Goal: Task Accomplishment & Management: Complete application form

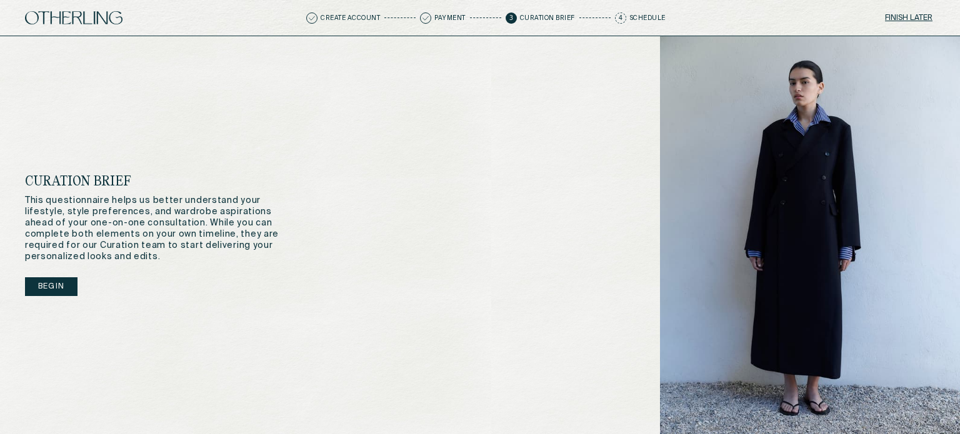
click at [909, 17] on button "Finish later" at bounding box center [908, 17] width 52 height 17
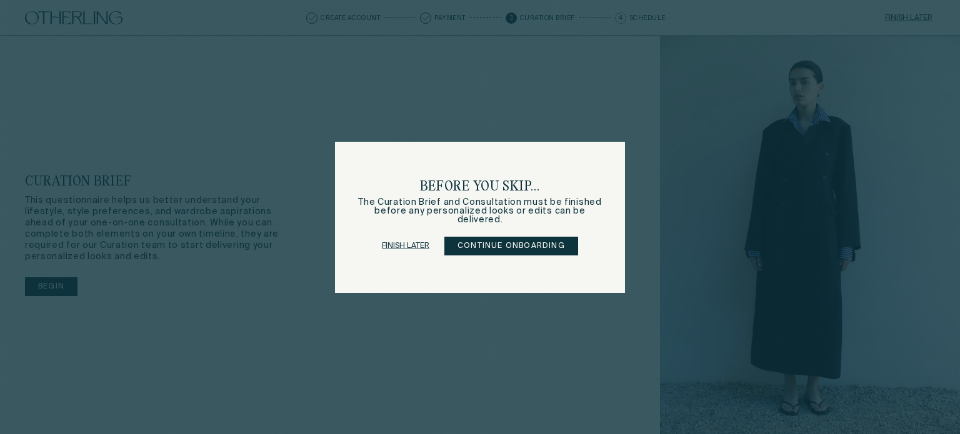
click at [410, 241] on link "Finish later" at bounding box center [405, 245] width 47 height 17
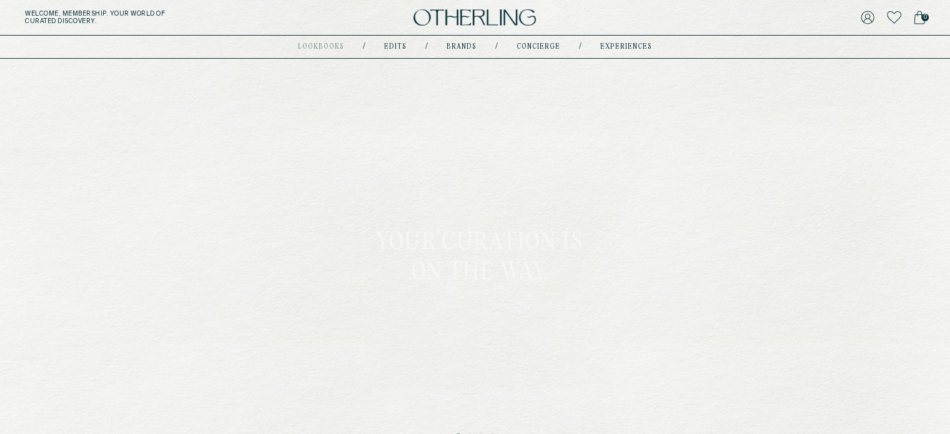
scroll to position [70, 0]
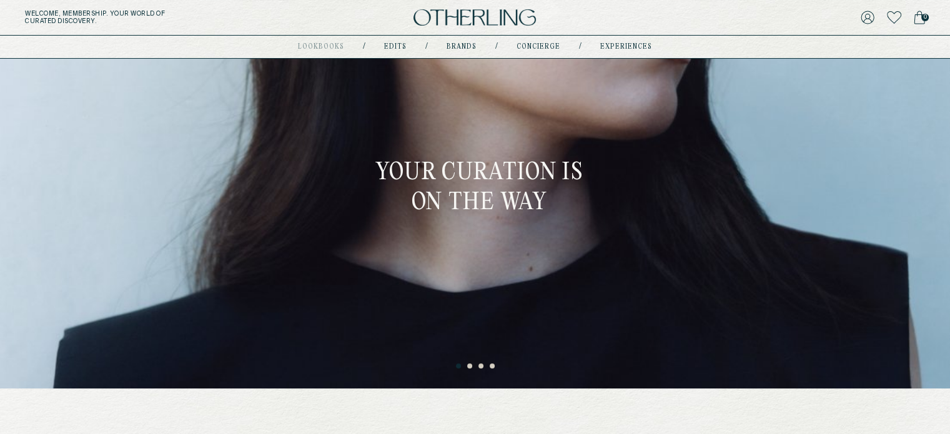
click at [470, 364] on button "2" at bounding box center [470, 367] width 6 height 6
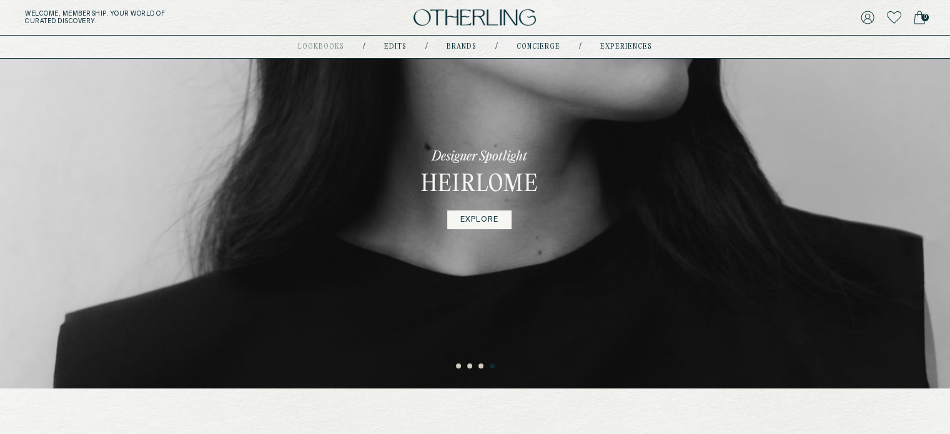
click at [485, 222] on link "EXPLORE" at bounding box center [479, 220] width 64 height 19
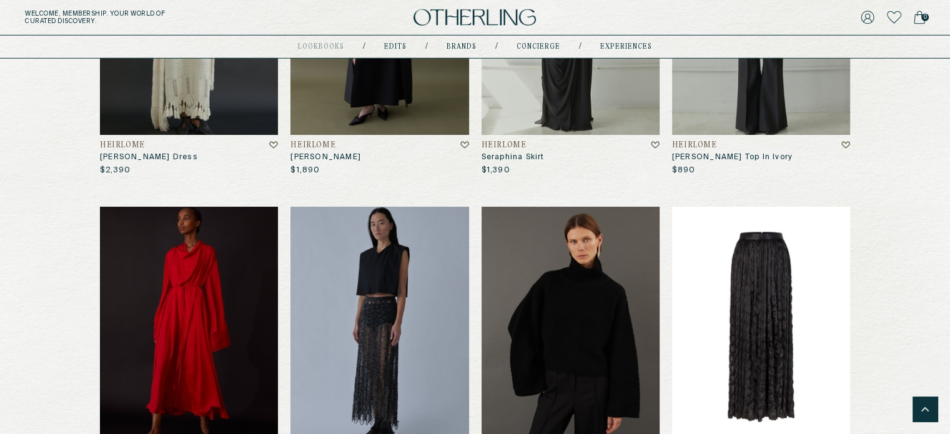
scroll to position [3820, 0]
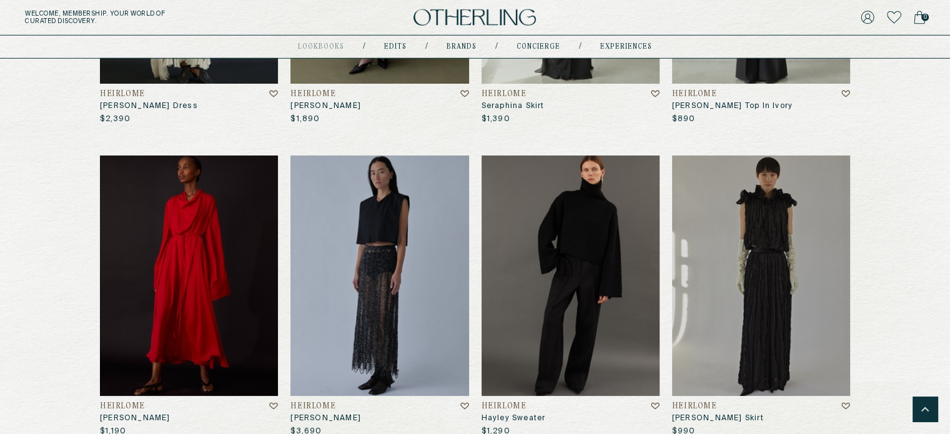
click at [626, 282] on img at bounding box center [571, 276] width 178 height 241
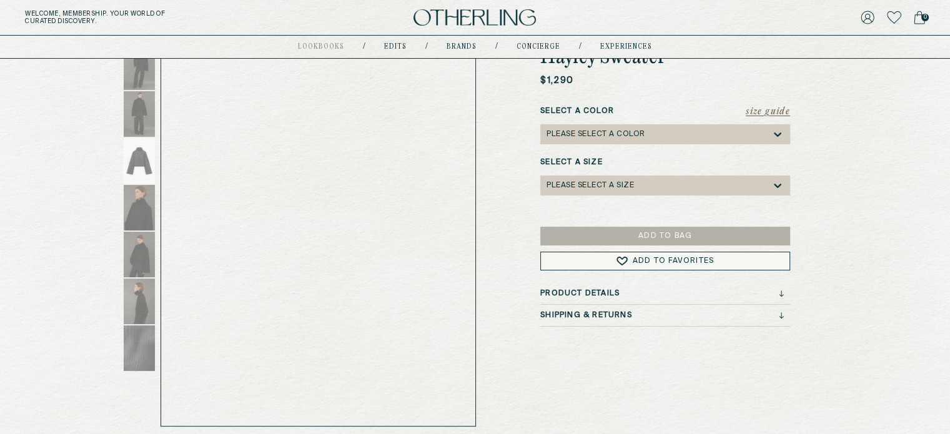
scroll to position [132, 0]
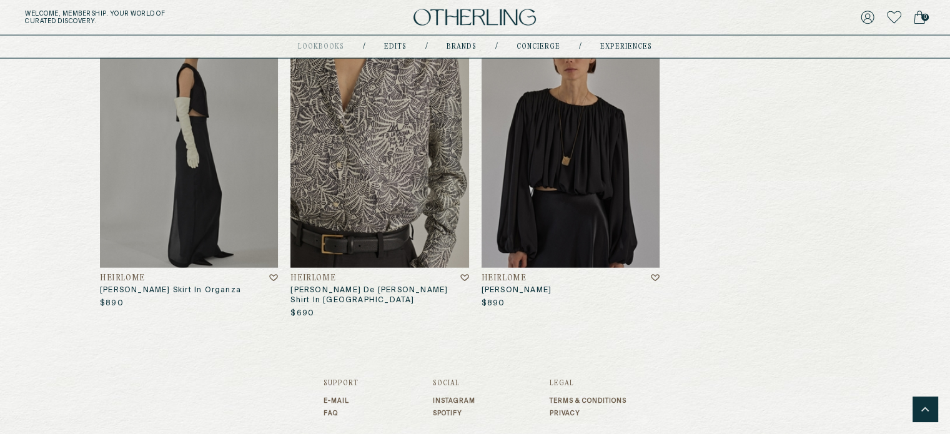
scroll to position [7727, 0]
click at [458, 18] on img at bounding box center [475, 17] width 122 height 17
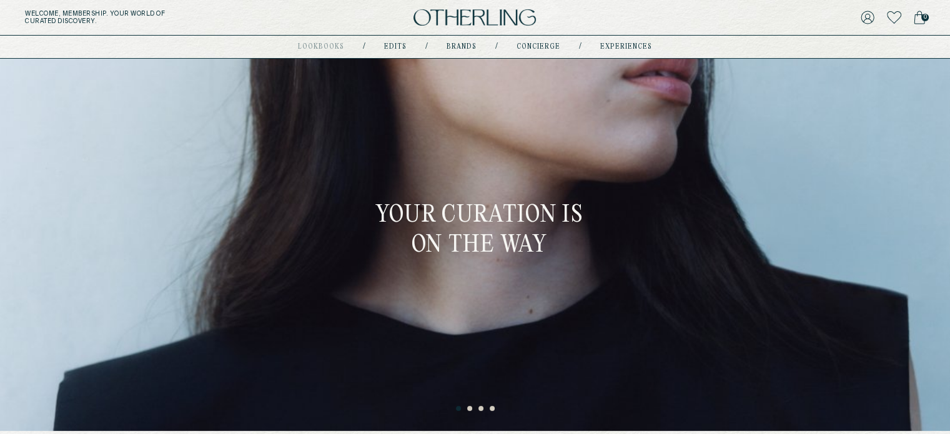
scroll to position [29, 0]
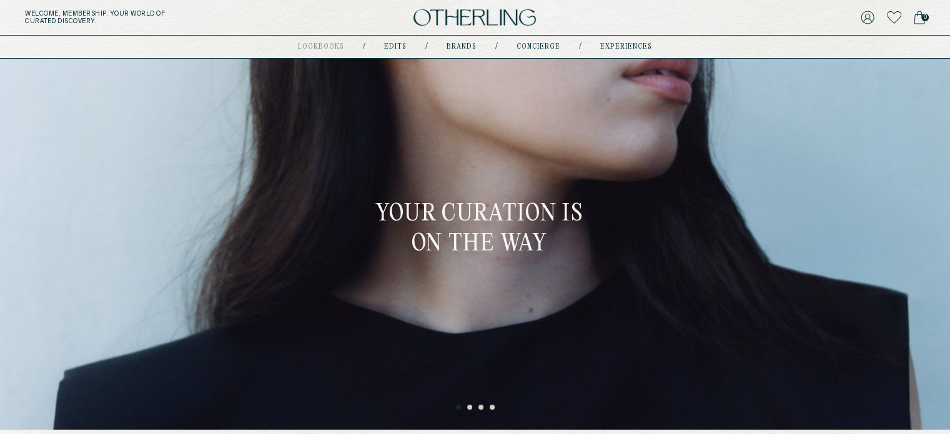
click at [470, 407] on button "2" at bounding box center [470, 408] width 6 height 6
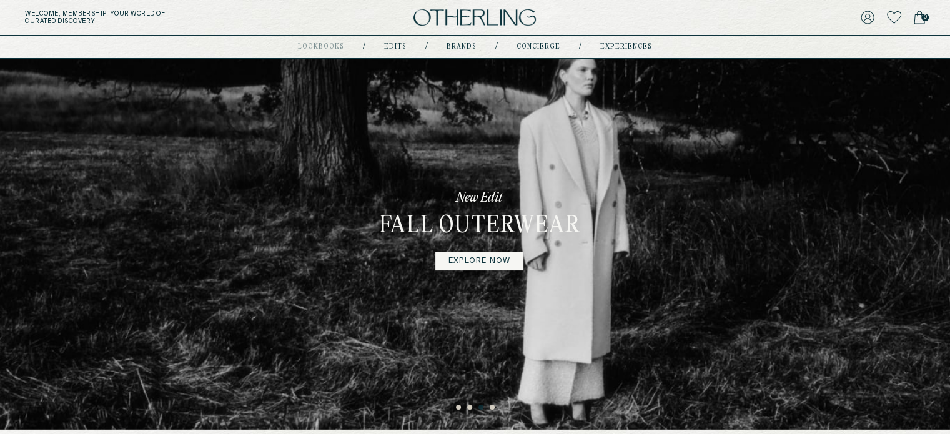
click at [462, 19] on img at bounding box center [475, 17] width 122 height 17
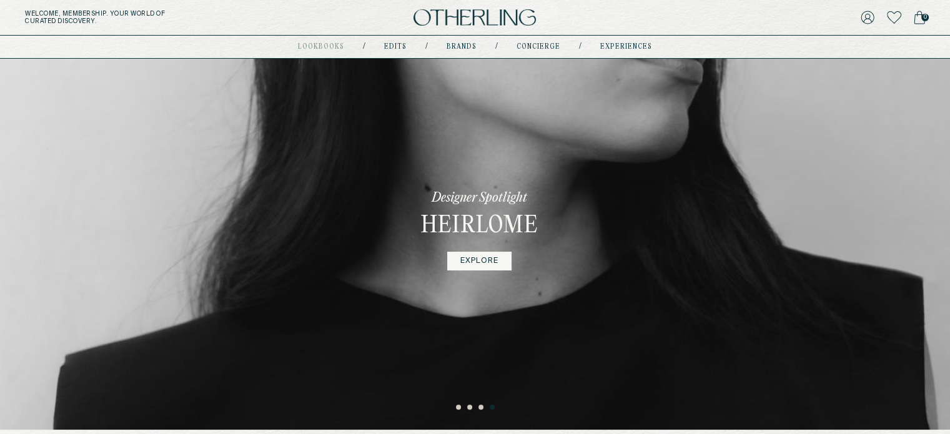
click at [470, 21] on img at bounding box center [475, 17] width 122 height 17
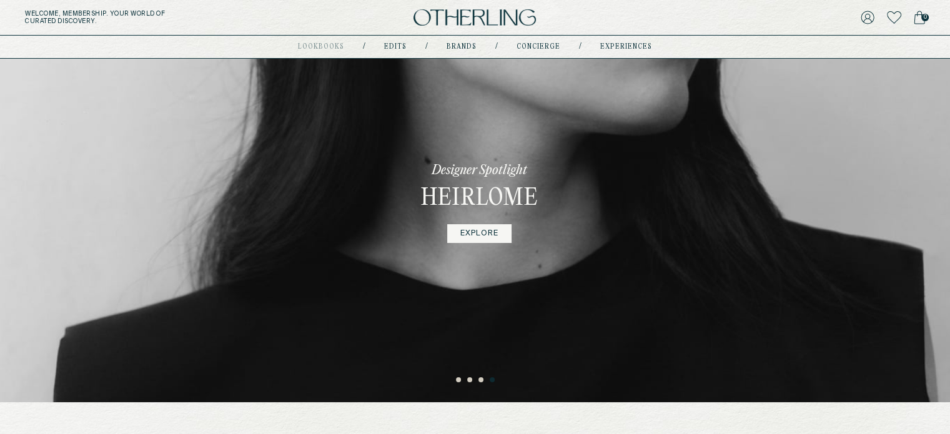
scroll to position [59, 0]
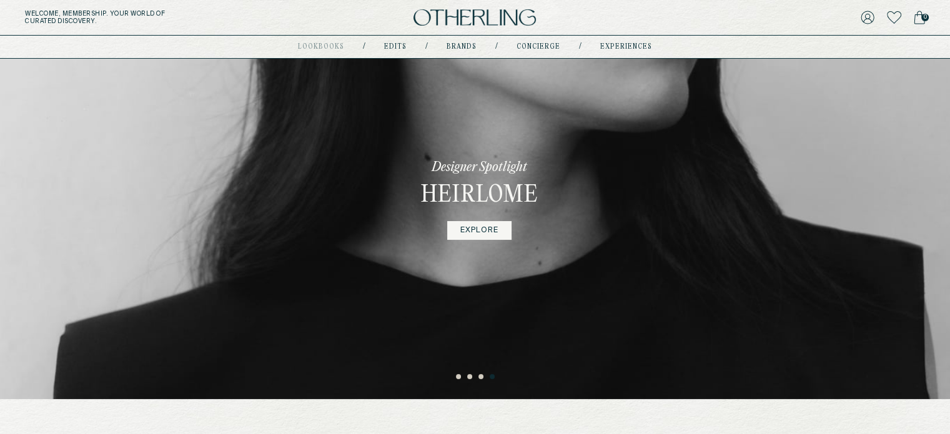
click at [435, 300] on div "Designer Spotlight Heirlome EXPLORE" at bounding box center [480, 199] width 220 height 400
click at [482, 379] on button "3" at bounding box center [482, 377] width 6 height 6
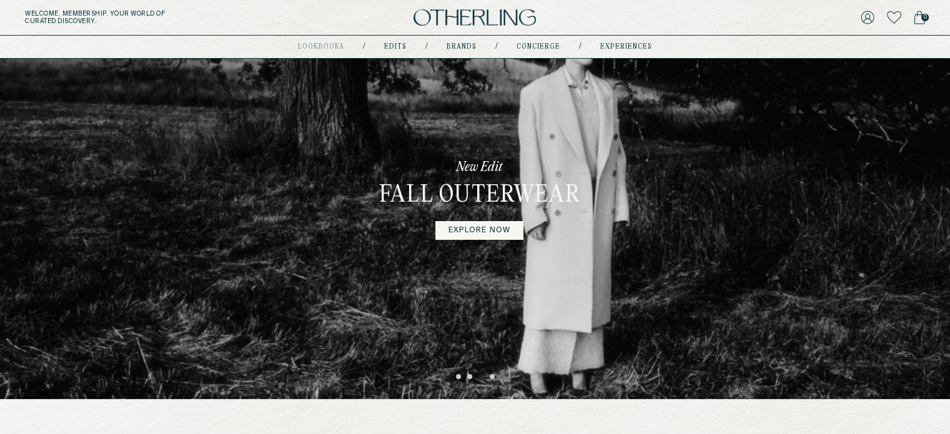
click at [462, 237] on link "explore now" at bounding box center [479, 230] width 88 height 19
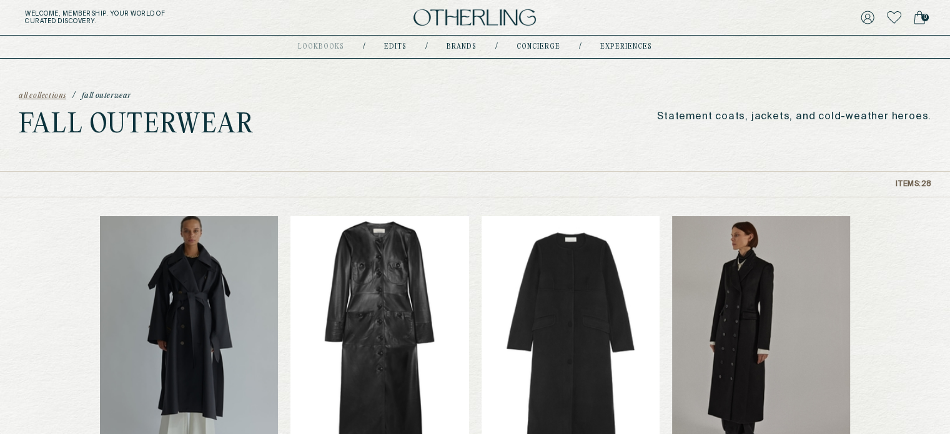
click at [467, 14] on img at bounding box center [475, 17] width 122 height 17
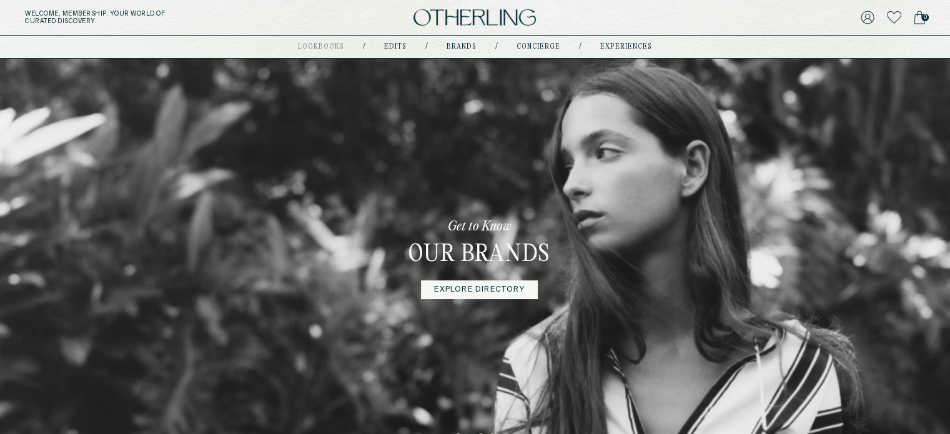
click at [469, 292] on link "Explore Directory" at bounding box center [479, 289] width 116 height 19
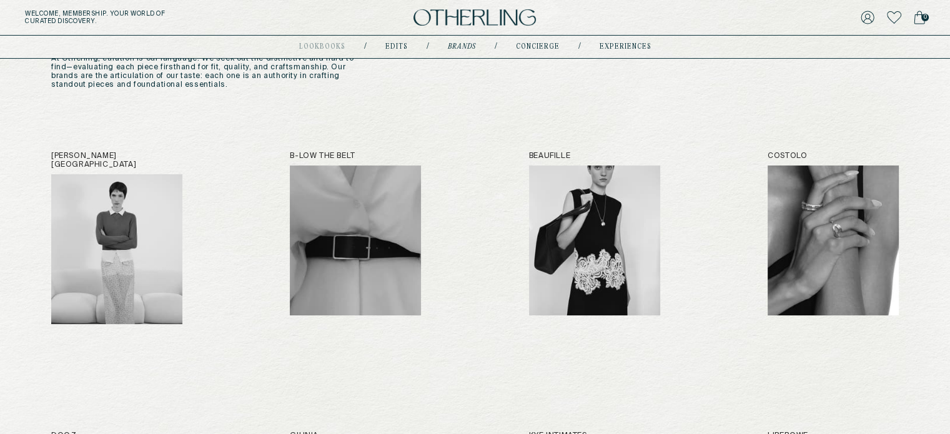
scroll to position [87, 0]
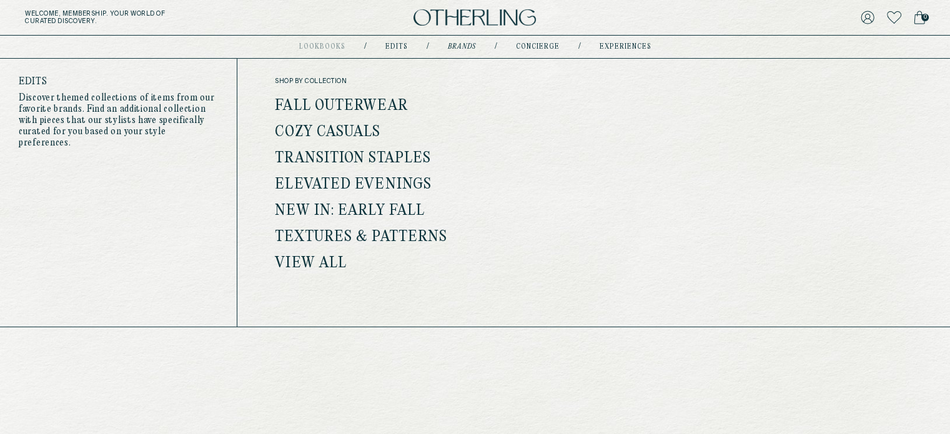
click at [304, 263] on link "View all" at bounding box center [311, 264] width 72 height 16
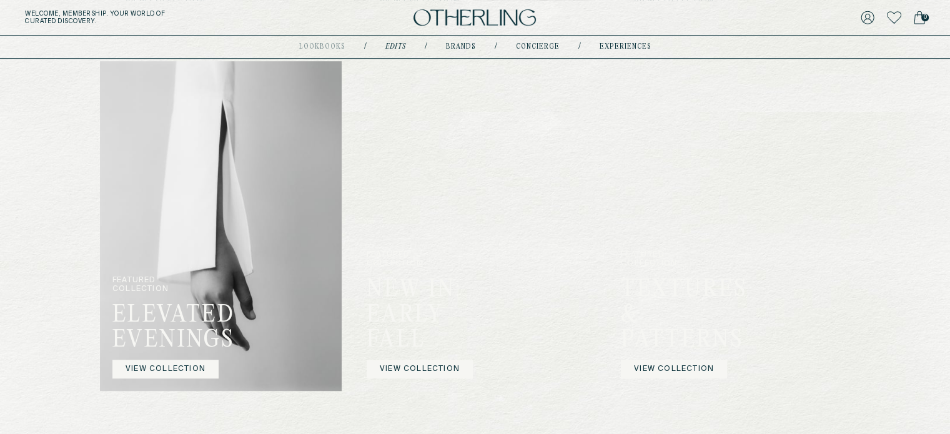
scroll to position [733, 0]
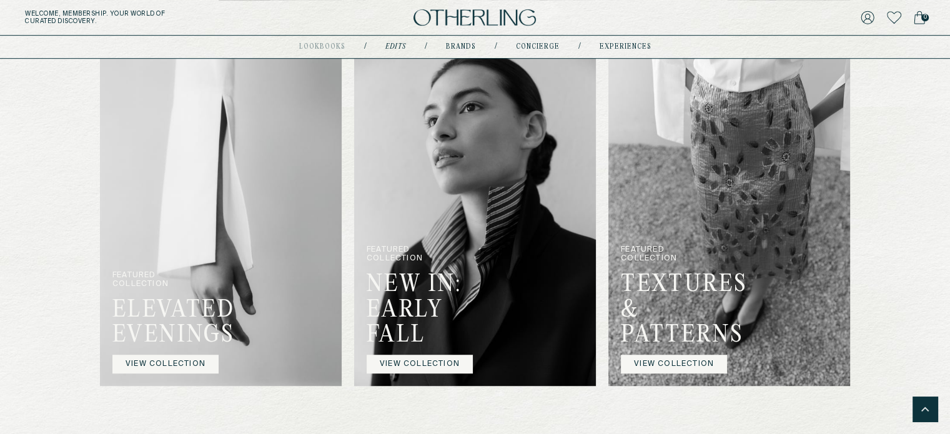
click at [429, 358] on link "VIEW COLLECTION" at bounding box center [420, 364] width 106 height 19
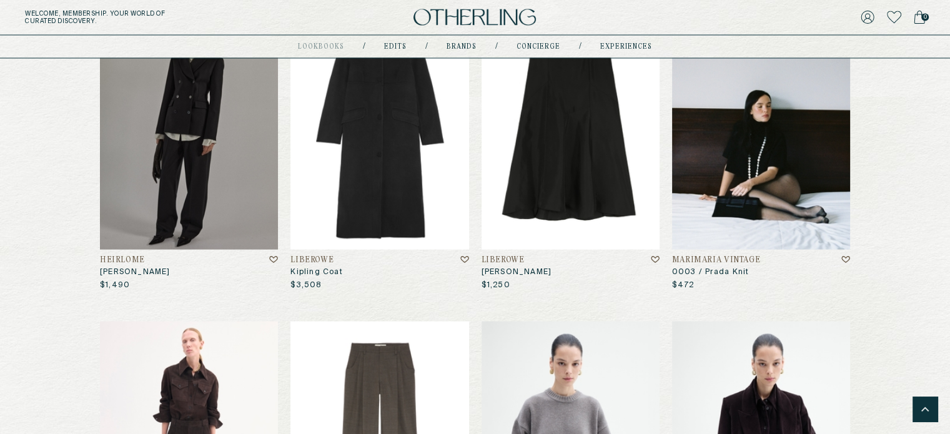
scroll to position [2359, 0]
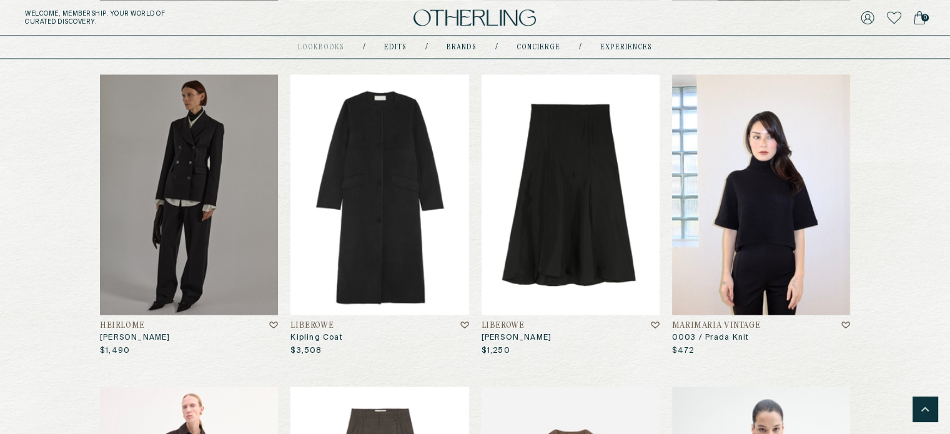
click at [755, 192] on img at bounding box center [761, 194] width 178 height 241
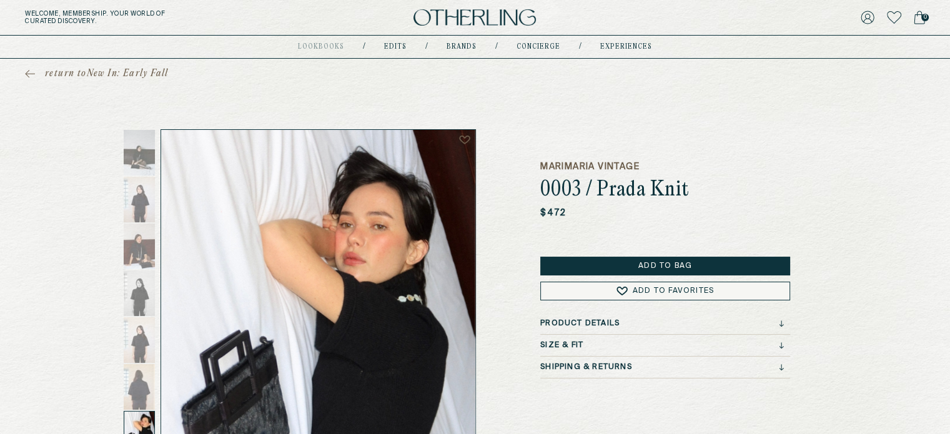
click at [453, 18] on img at bounding box center [475, 17] width 122 height 17
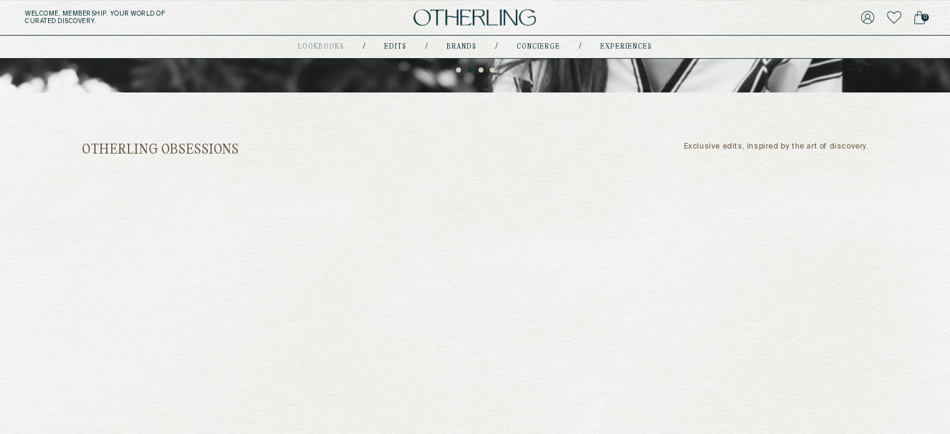
scroll to position [359, 0]
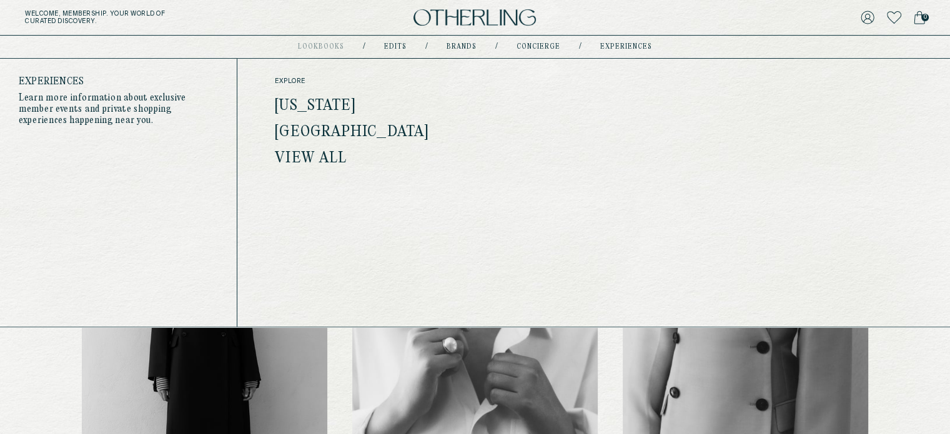
click at [324, 106] on link "[US_STATE]" at bounding box center [315, 106] width 81 height 16
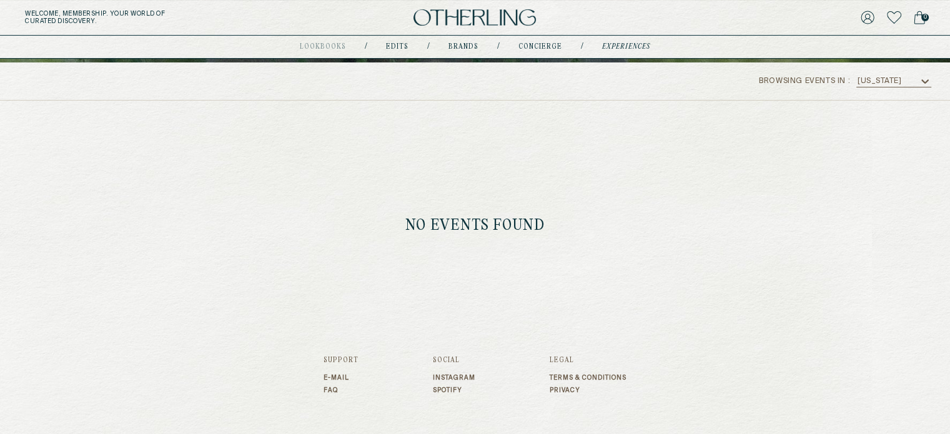
scroll to position [167, 0]
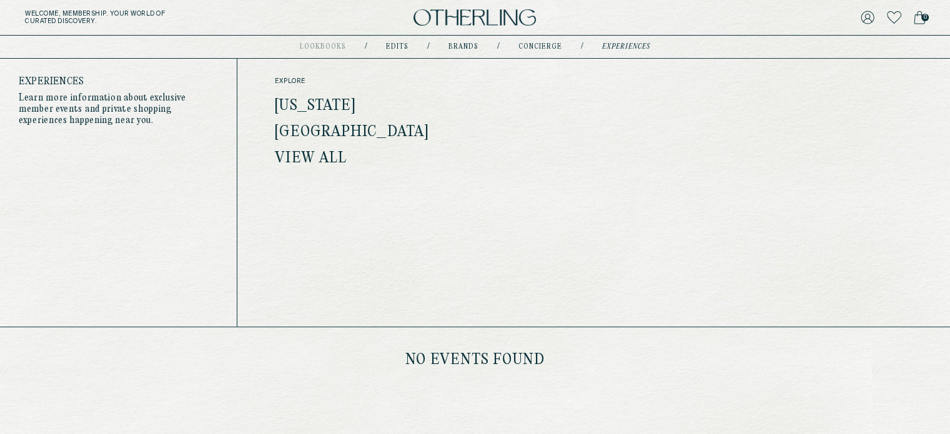
click at [336, 132] on link "Los Angeles" at bounding box center [352, 132] width 154 height 16
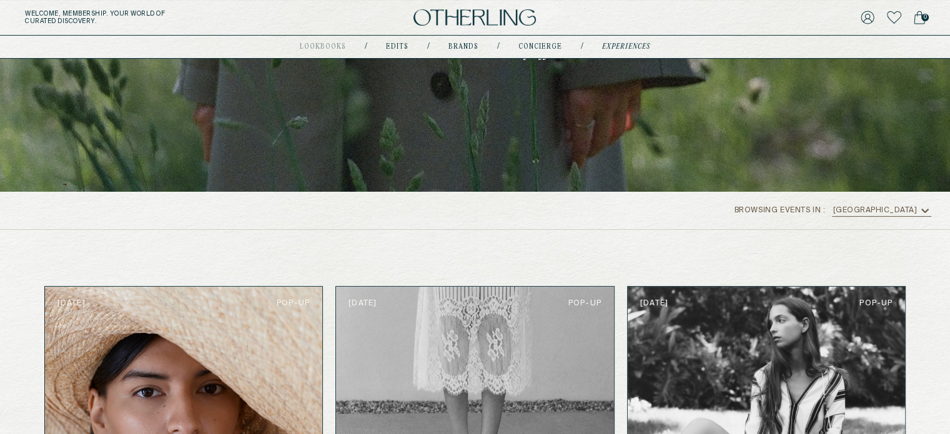
scroll to position [164, 0]
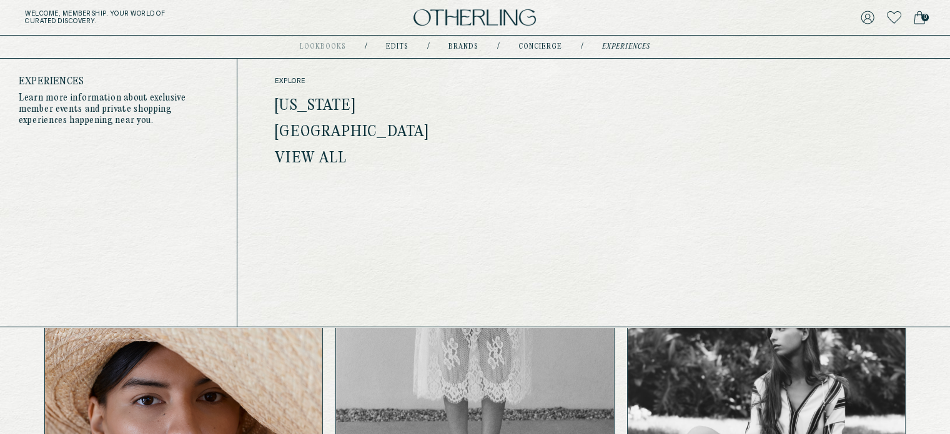
click at [342, 96] on div "explore New York Los Angeles View all" at bounding box center [384, 121] width 219 height 88
click at [335, 101] on link "[US_STATE]" at bounding box center [315, 106] width 81 height 16
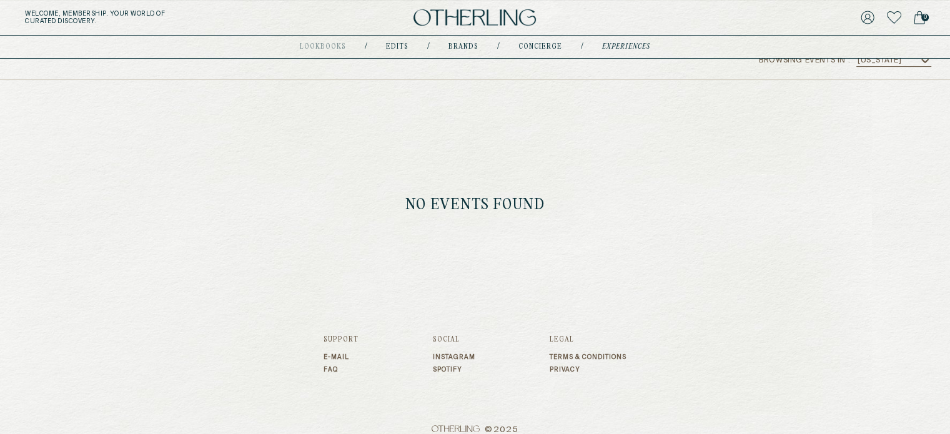
scroll to position [327, 0]
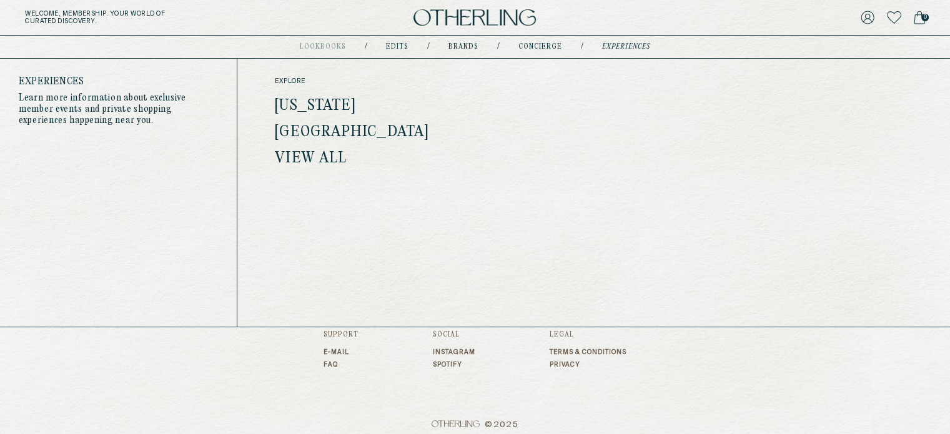
click at [311, 162] on link "View all" at bounding box center [311, 159] width 72 height 16
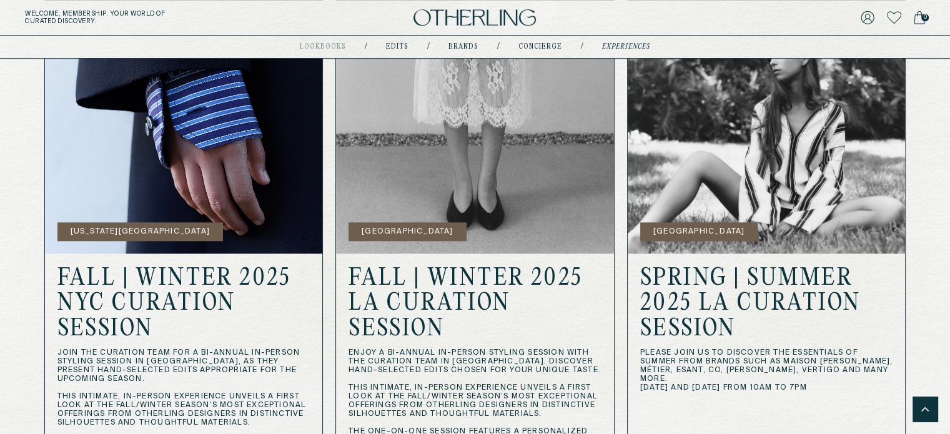
scroll to position [1316, 0]
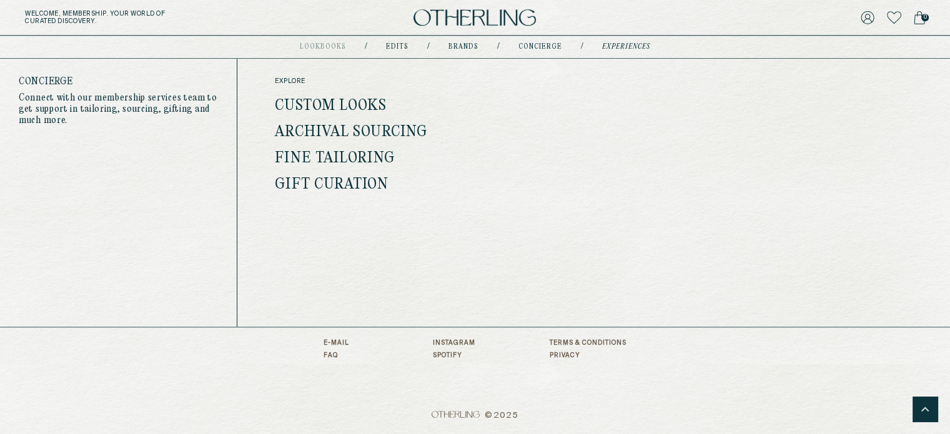
click at [354, 102] on link "Custom Looks" at bounding box center [331, 106] width 112 height 16
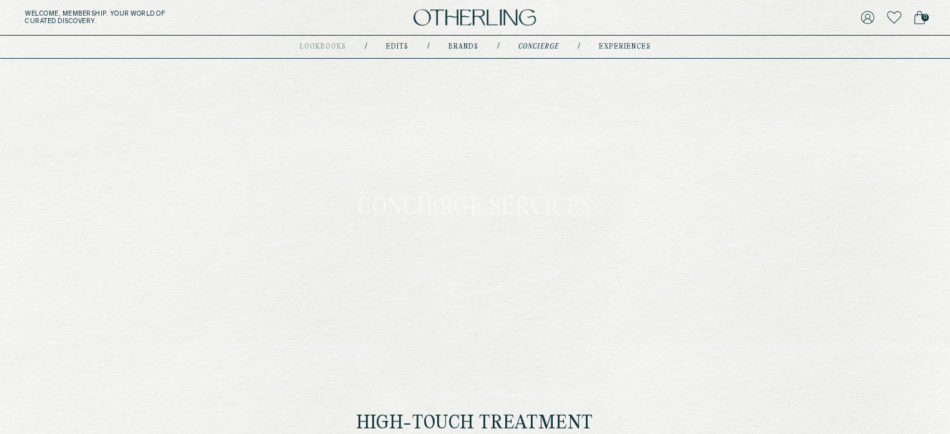
type input "**********"
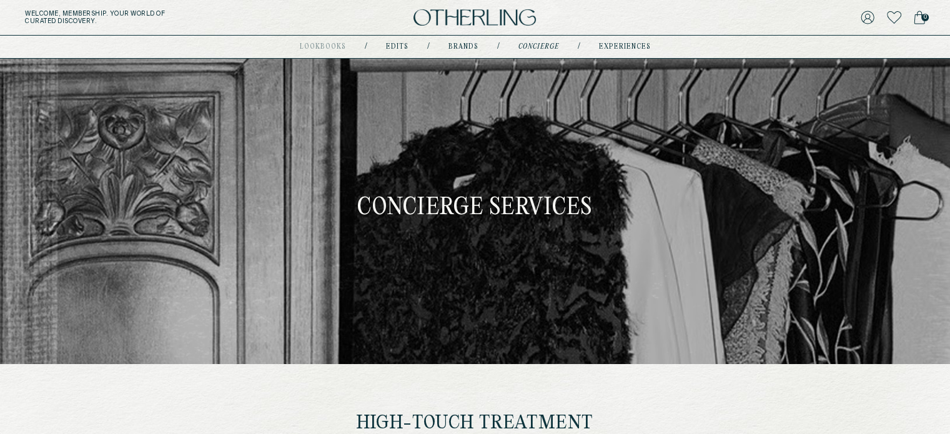
type input "**********"
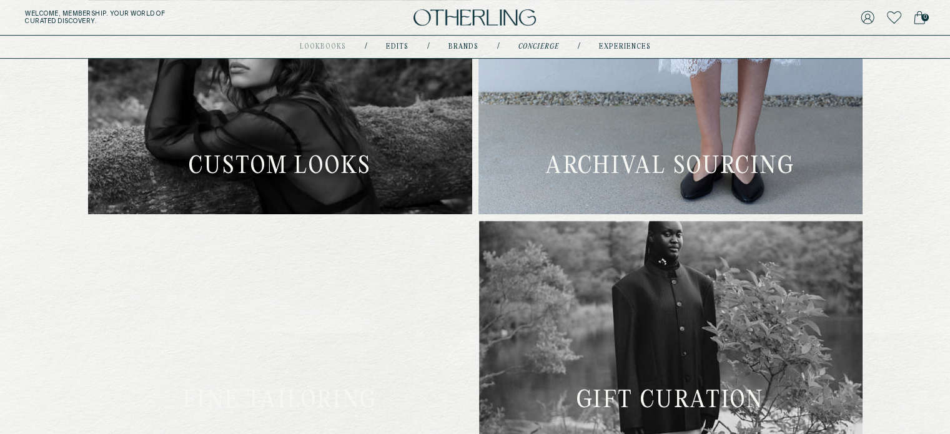
scroll to position [648, 0]
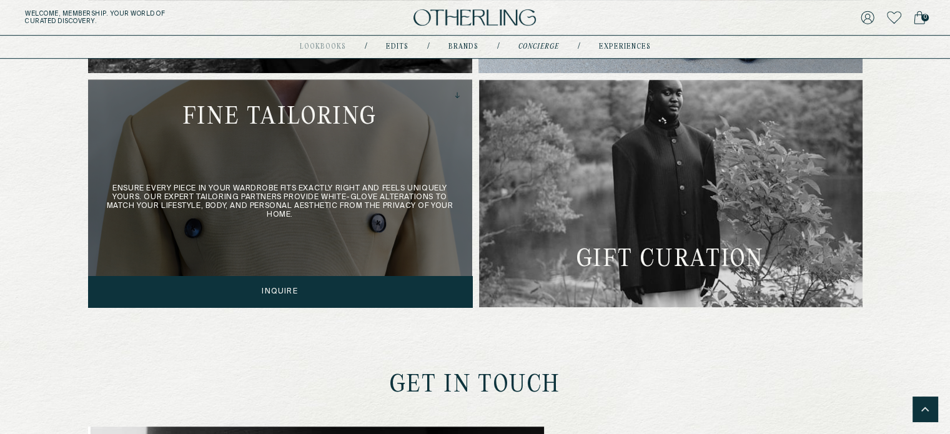
click at [236, 297] on div "Ensure every piece in your wardrobe fits exactly right and feels uniquely yours…" at bounding box center [280, 193] width 384 height 228
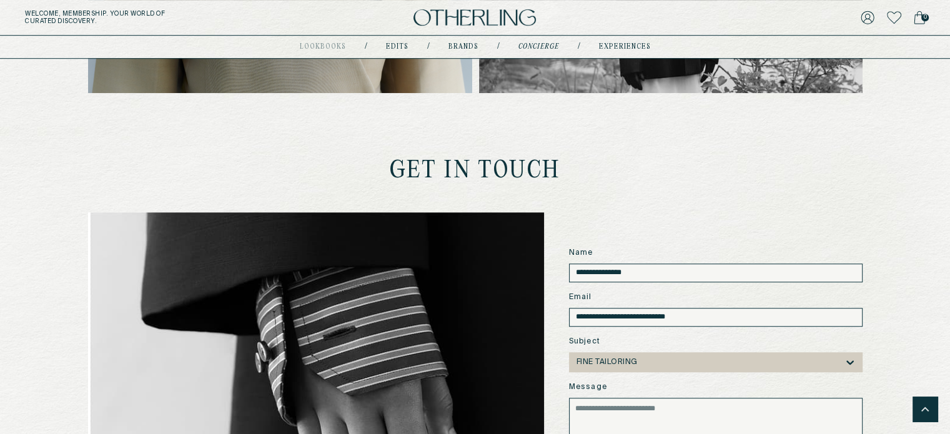
scroll to position [862, 0]
click at [570, 269] on input "**********" at bounding box center [716, 273] width 294 height 19
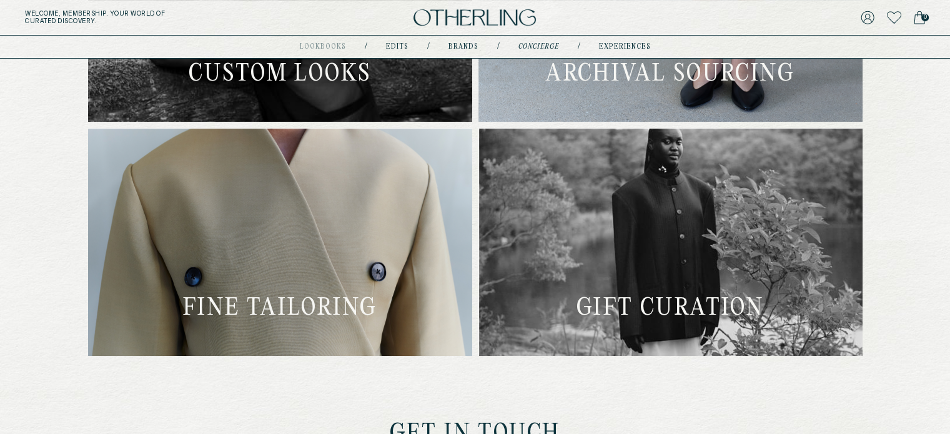
scroll to position [599, 0]
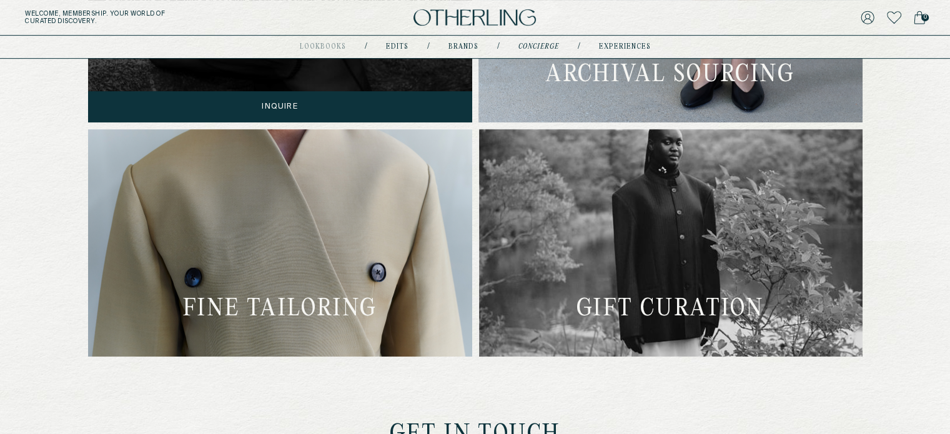
click at [268, 102] on div "Design one-of-a-kind pieces with our specialist partners, whose traditional sav…" at bounding box center [280, 8] width 384 height 228
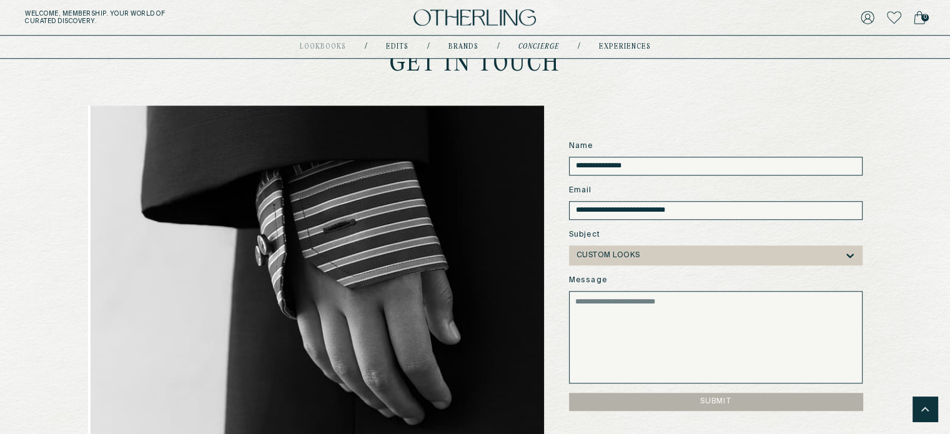
scroll to position [970, 0]
click at [332, 378] on img at bounding box center [316, 276] width 456 height 340
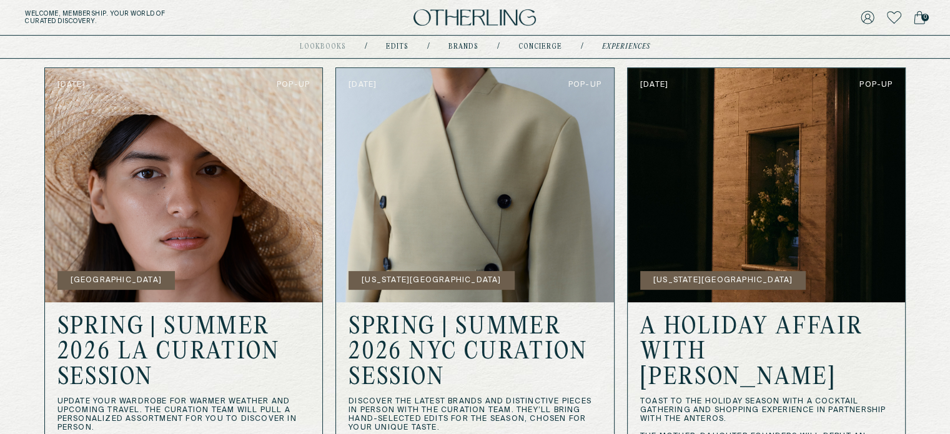
scroll to position [392, 0]
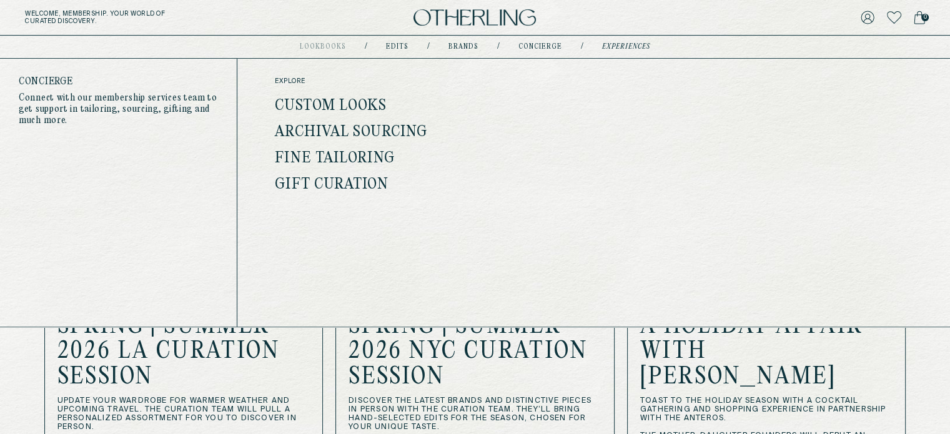
click at [535, 47] on link "concierge" at bounding box center [541, 47] width 44 height 6
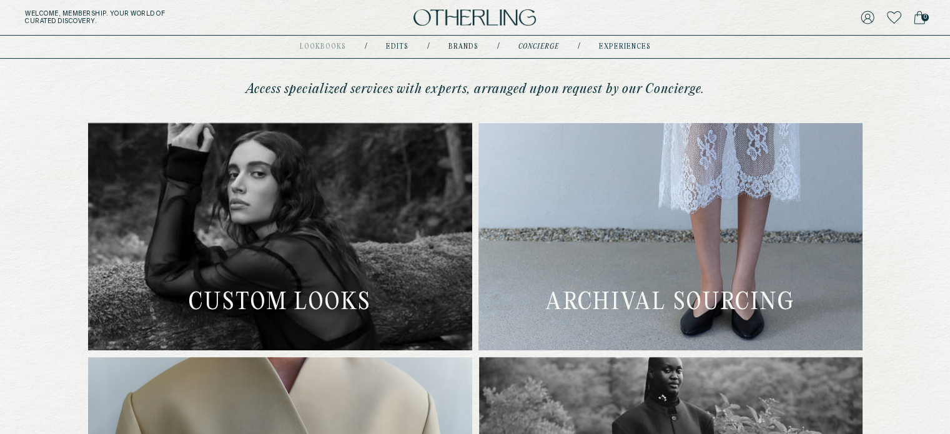
scroll to position [374, 0]
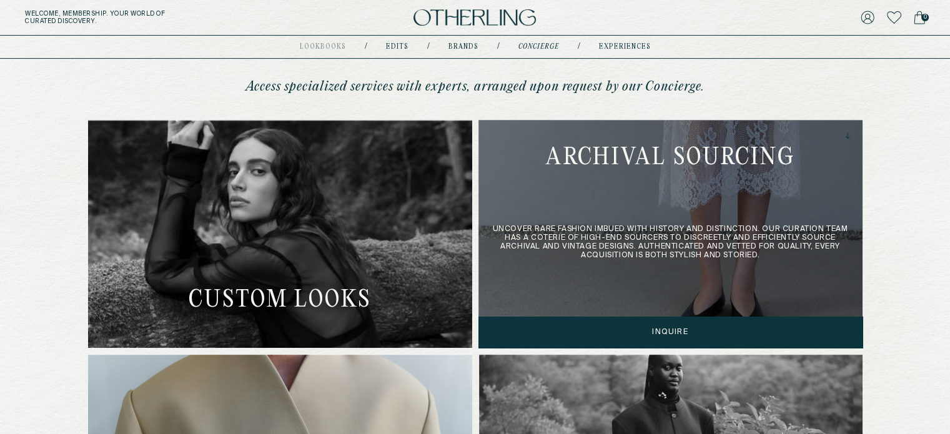
click at [697, 332] on div "Uncover rare fashion imbued with history and distinction. Our Curation team has…" at bounding box center [671, 234] width 384 height 228
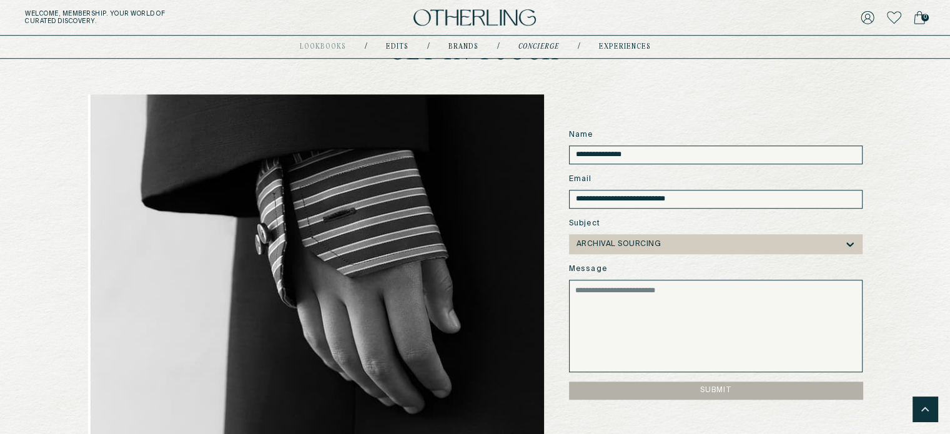
scroll to position [985, 0]
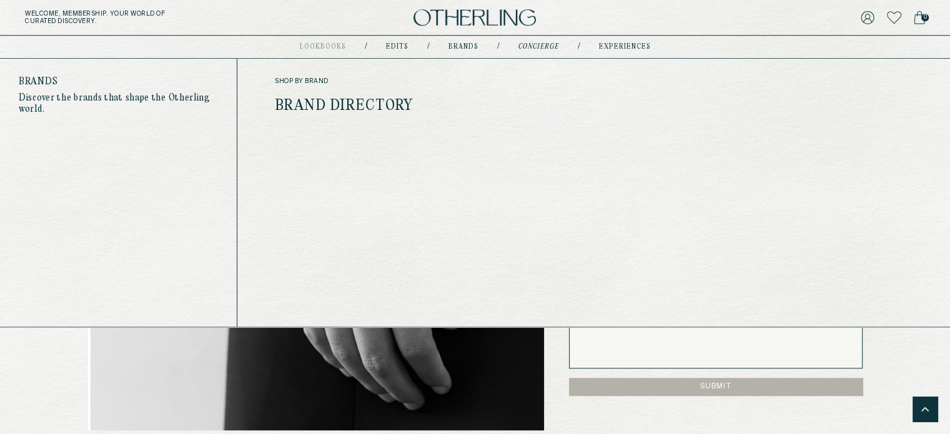
click at [351, 99] on link "Brand Directory" at bounding box center [344, 106] width 138 height 16
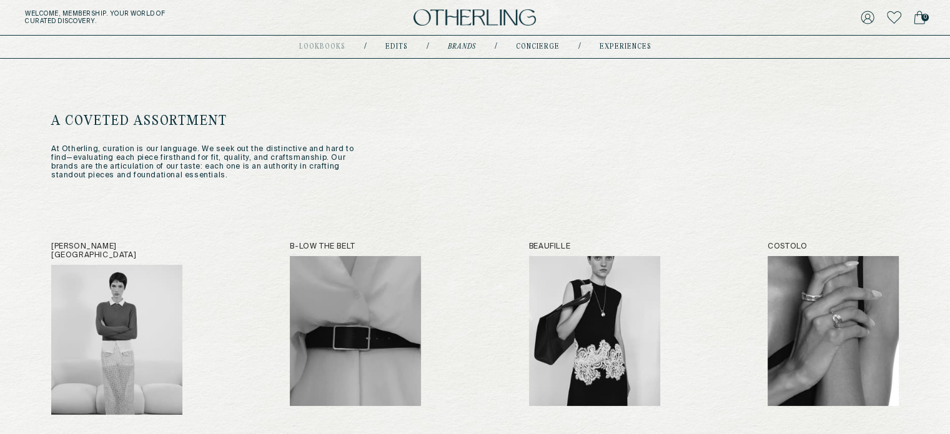
click at [399, 41] on div "lookbooks Coming soon / Edits / Brands / concierge / experiences" at bounding box center [475, 47] width 352 height 22
click at [490, 22] on img at bounding box center [475, 17] width 122 height 17
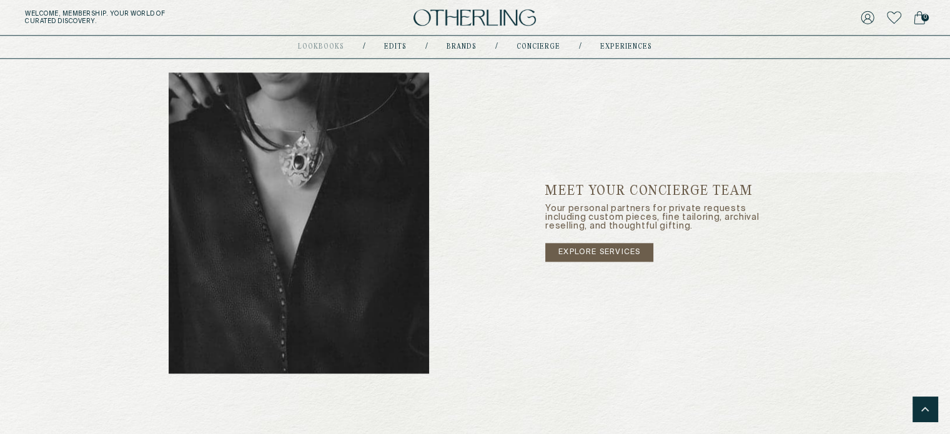
scroll to position [1484, 0]
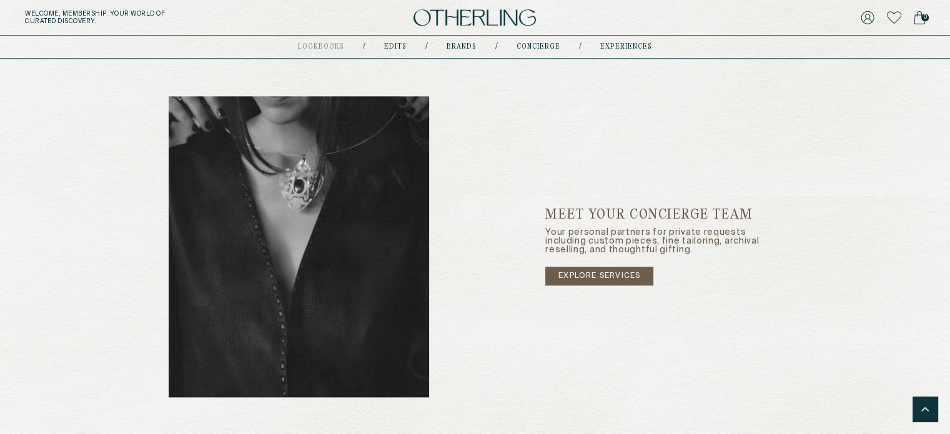
click at [596, 279] on link "explore services" at bounding box center [599, 276] width 108 height 19
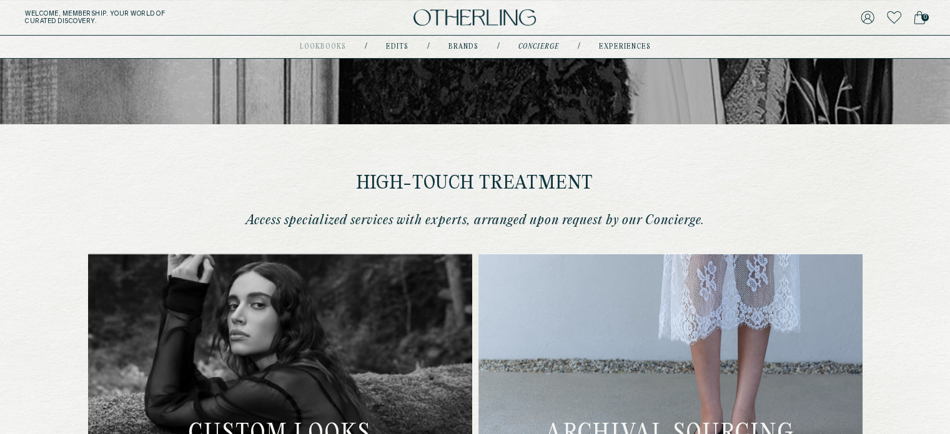
scroll to position [279, 0]
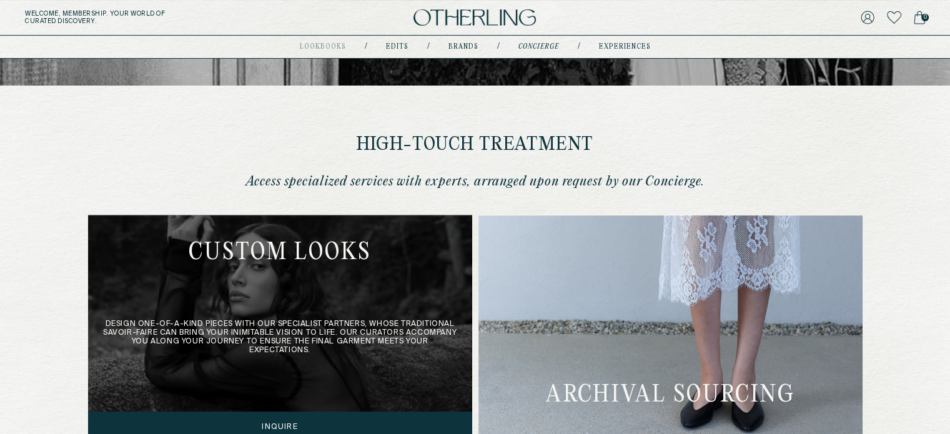
click at [279, 302] on div "Design one-of-a-kind pieces with our specialist partners, whose traditional sav…" at bounding box center [280, 329] width 384 height 228
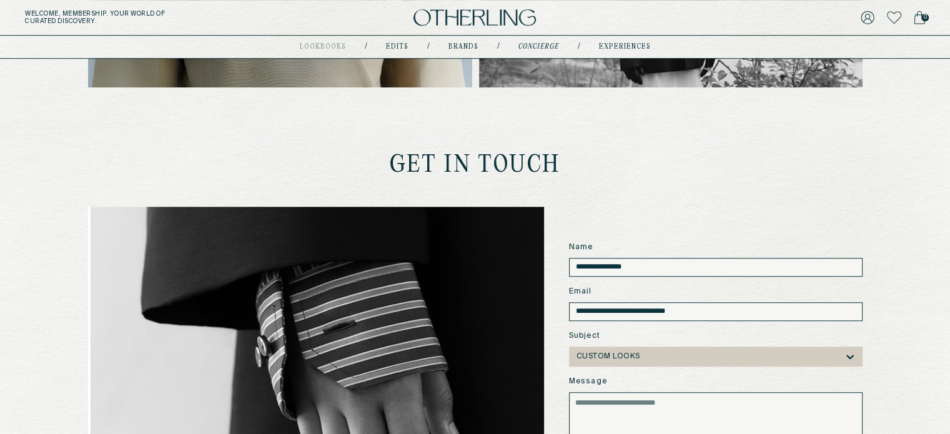
scroll to position [985, 0]
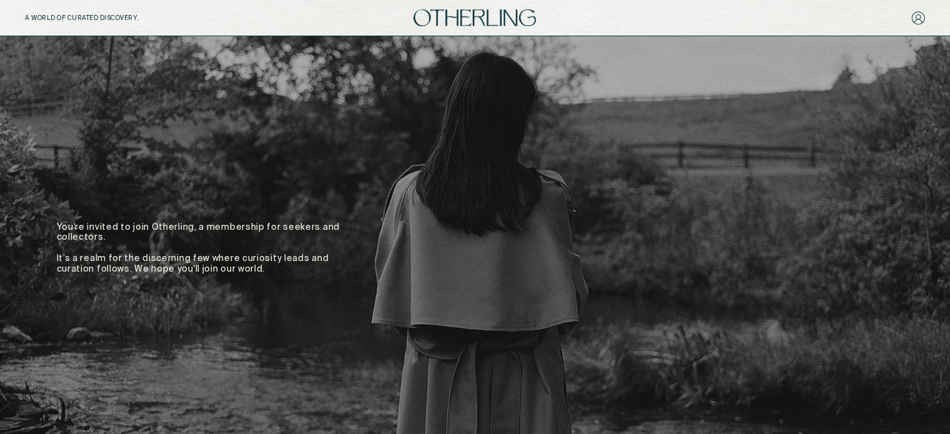
click at [877, 17] on div at bounding box center [775, 17] width 300 height 17
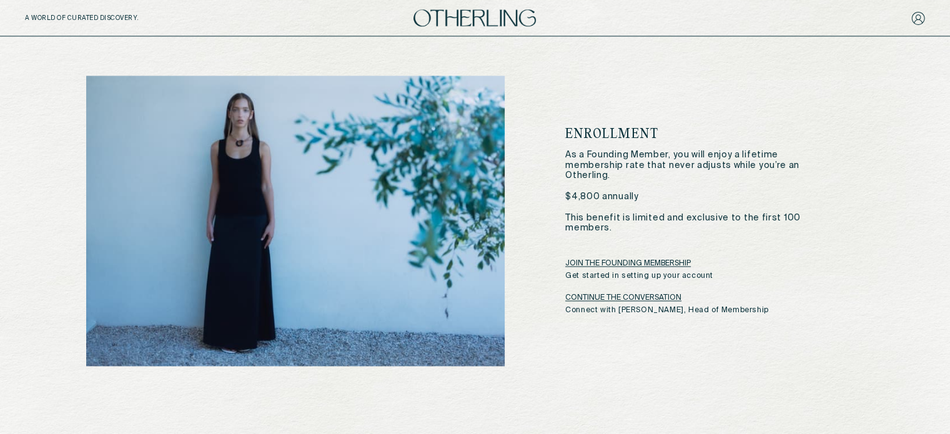
scroll to position [1954, 0]
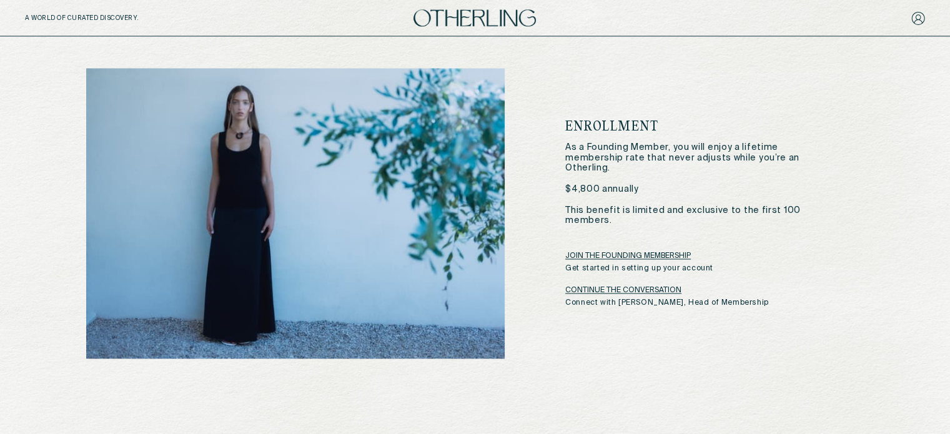
click at [613, 251] on link "JOIN THE FOUNDING MEMBERSHIP" at bounding box center [628, 256] width 126 height 10
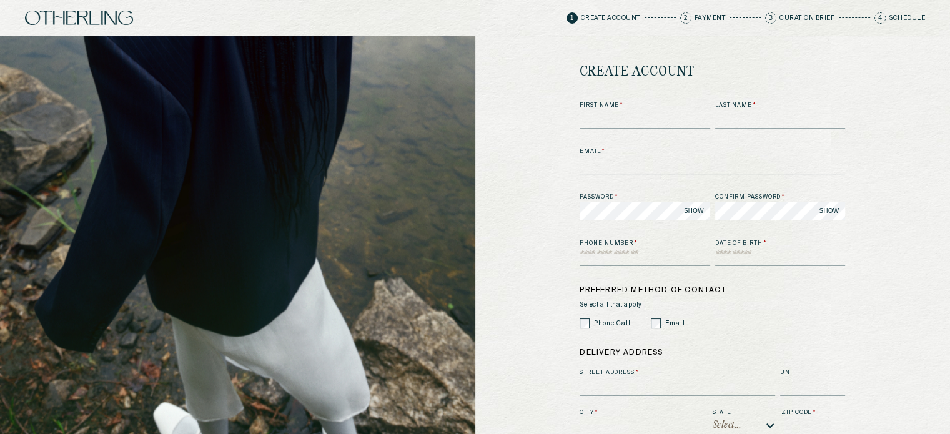
type input "**********"
click at [603, 127] on input at bounding box center [645, 119] width 131 height 19
type input "*********"
type input "**********"
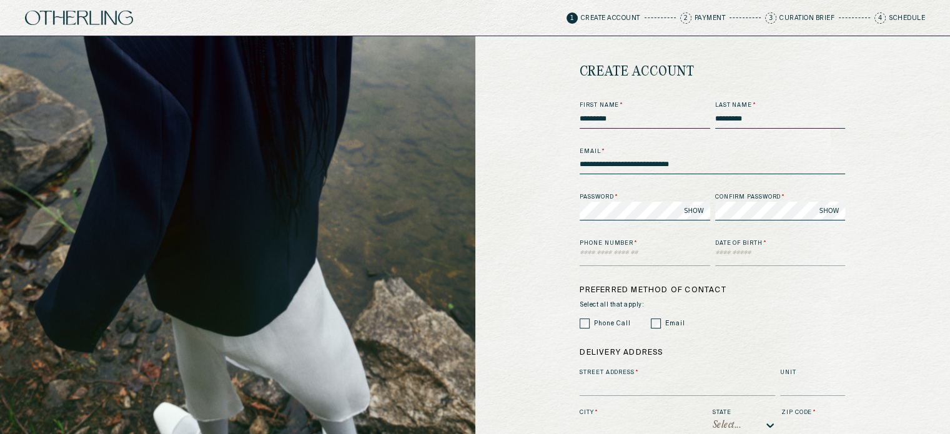
click at [632, 267] on div "**********" at bounding box center [713, 300] width 266 height 398
click at [630, 262] on input "text" at bounding box center [645, 256] width 131 height 19
type input "**********"
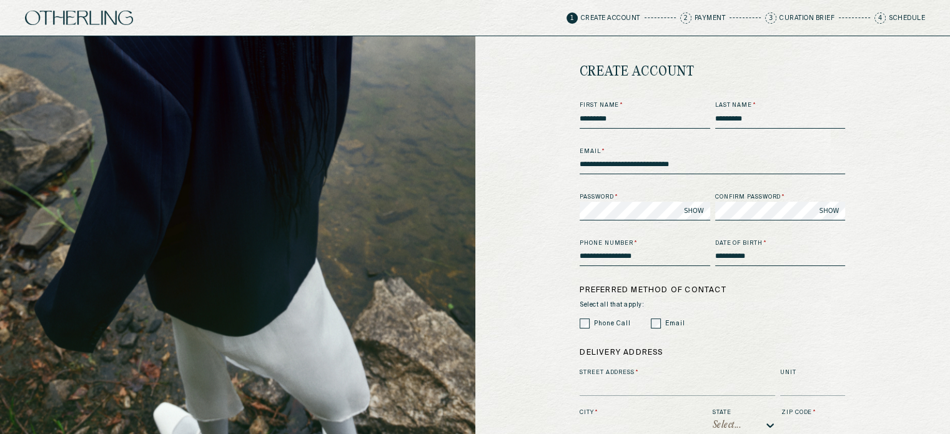
click at [587, 332] on div "**********" at bounding box center [713, 300] width 266 height 398
click at [610, 372] on label "Street Address *" at bounding box center [678, 373] width 196 height 9
click at [610, 374] on label "Street Address *" at bounding box center [678, 373] width 196 height 9
click at [610, 384] on input at bounding box center [678, 386] width 196 height 19
type input "**********"
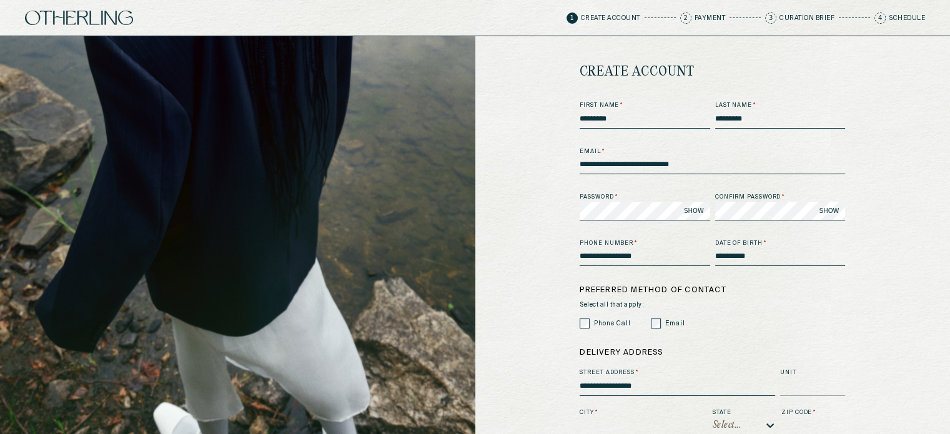
type input "********"
type input "*****"
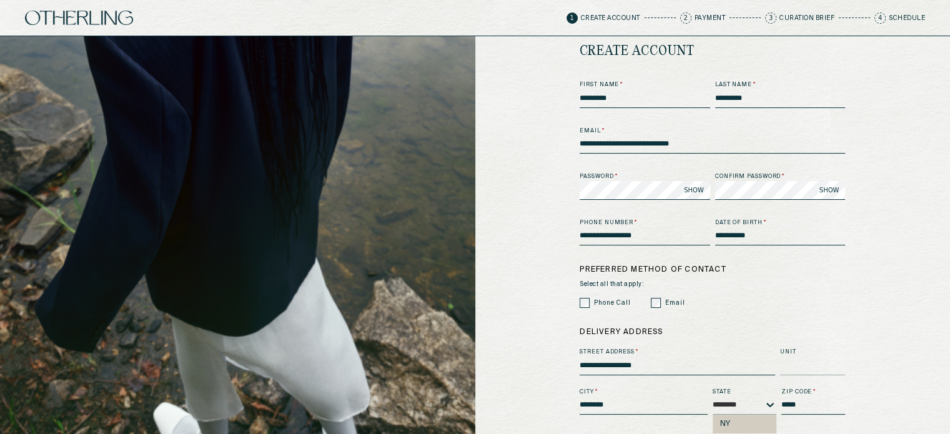
scroll to position [143, 0]
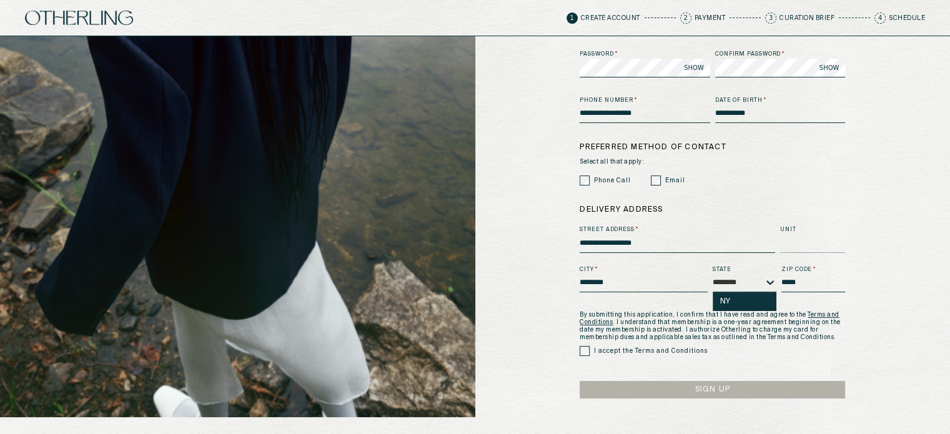
click at [743, 309] on div "NY" at bounding box center [745, 301] width 64 height 19
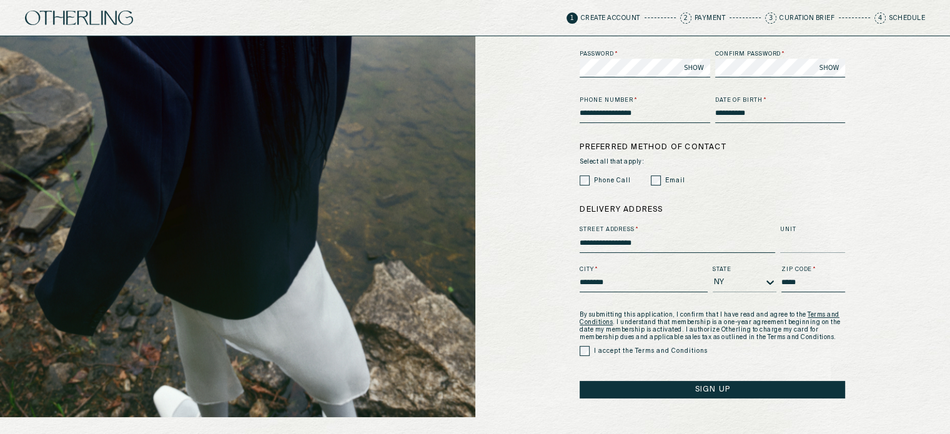
click at [688, 387] on button "Sign Up" at bounding box center [713, 389] width 266 height 17
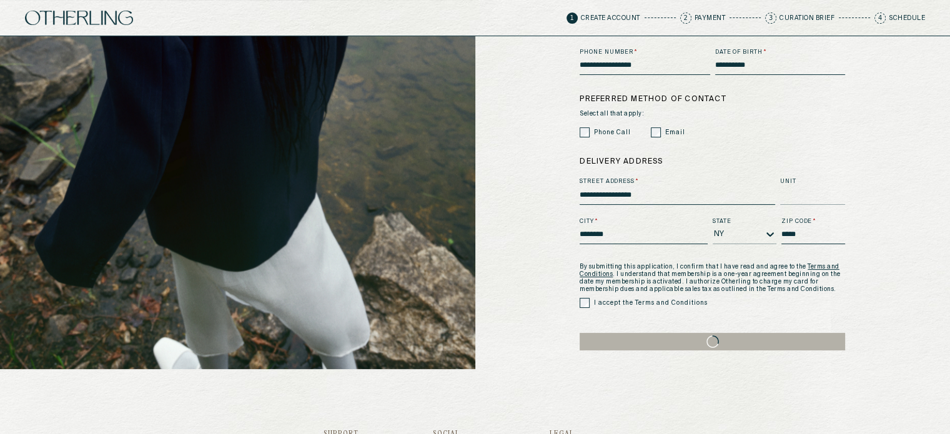
scroll to position [0, 0]
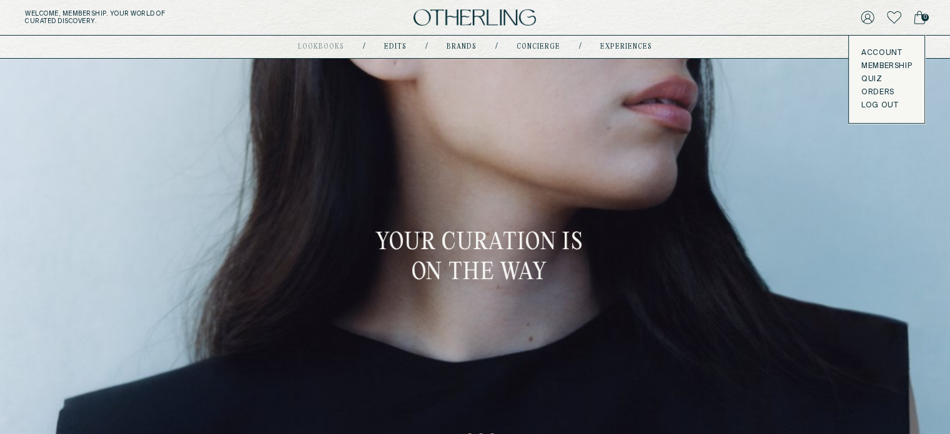
click at [876, 54] on link "Account" at bounding box center [886, 53] width 51 height 10
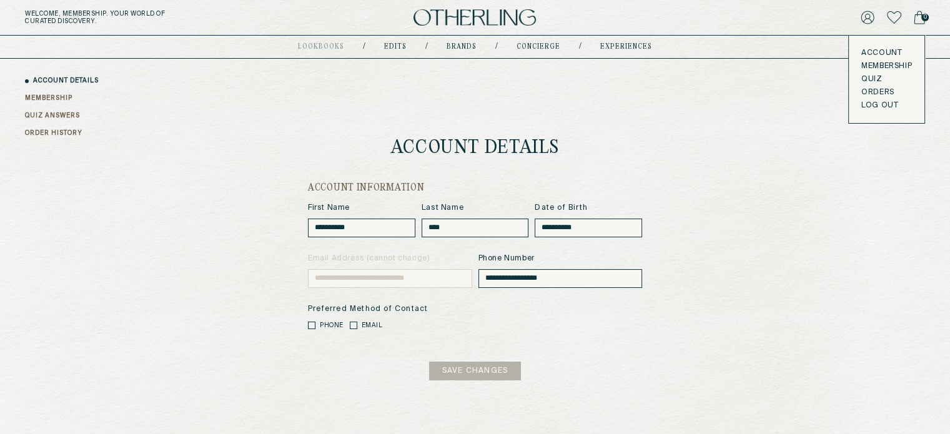
click at [874, 104] on button "LOG OUT" at bounding box center [879, 106] width 37 height 10
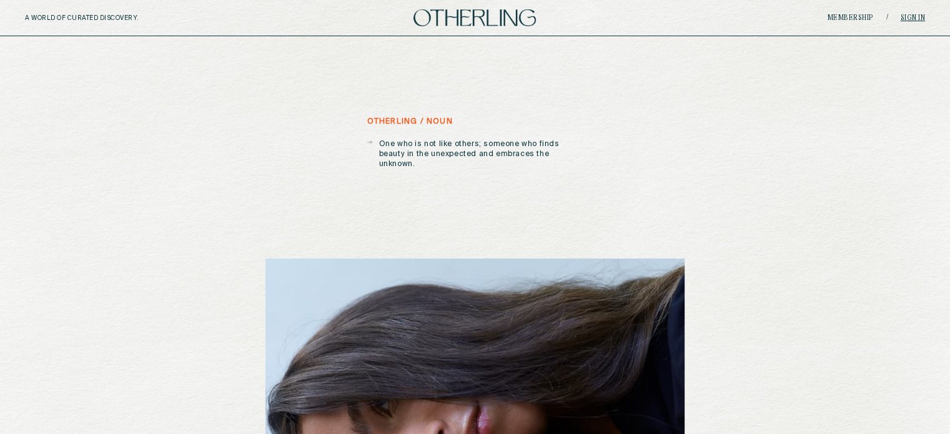
click at [913, 16] on link "Sign in" at bounding box center [913, 17] width 25 height 7
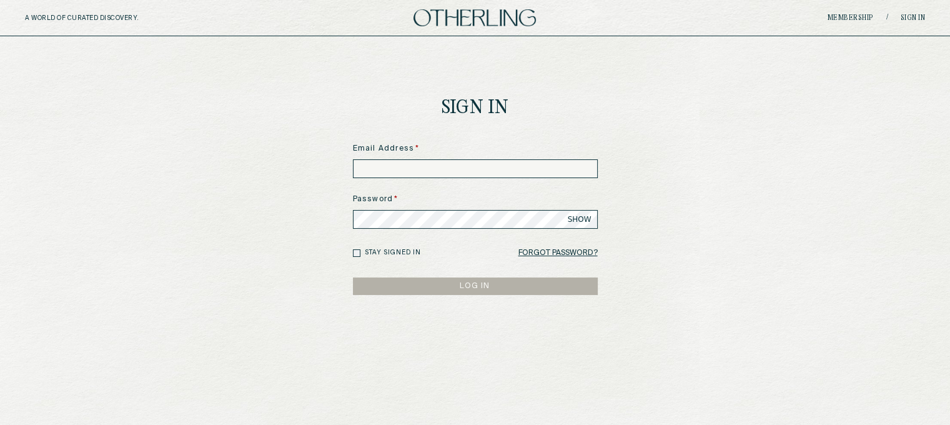
type input "**********"
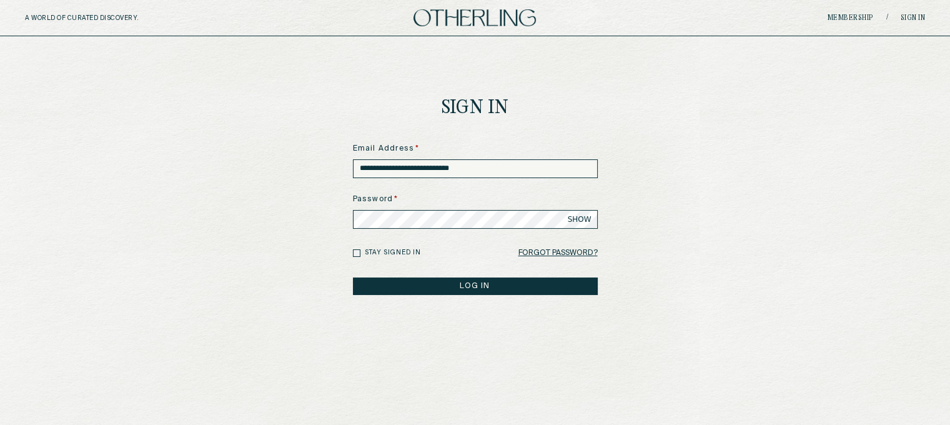
drag, startPoint x: 527, startPoint y: 174, endPoint x: 277, endPoint y: 149, distance: 250.5
click at [277, 149] on main "**********" at bounding box center [475, 240] width 950 height 409
type input "**********"
click at [299, 246] on main "**********" at bounding box center [475, 240] width 950 height 409
click at [464, 285] on button "LOG IN" at bounding box center [475, 285] width 245 height 17
